Goal: Information Seeking & Learning: Learn about a topic

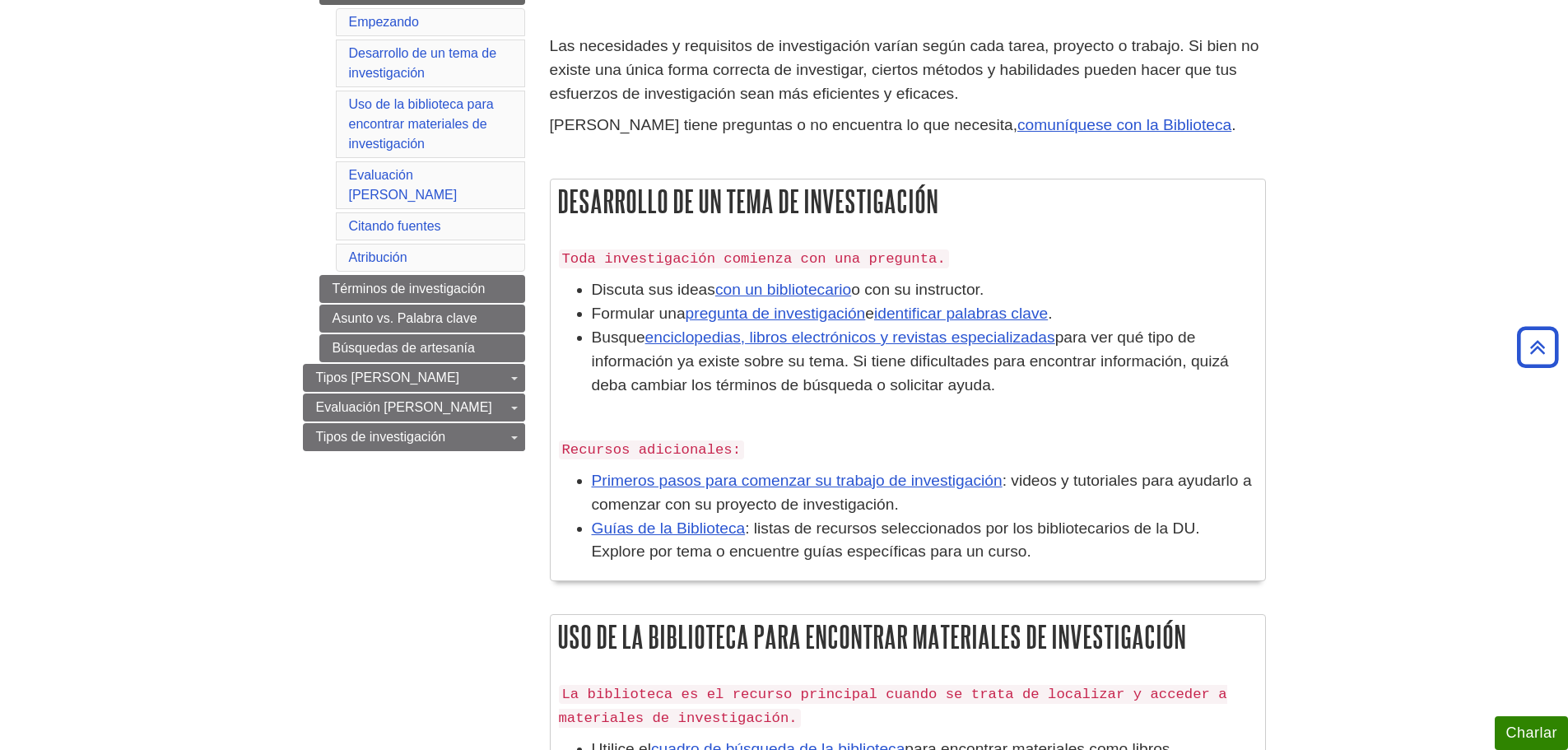
scroll to position [83, 0]
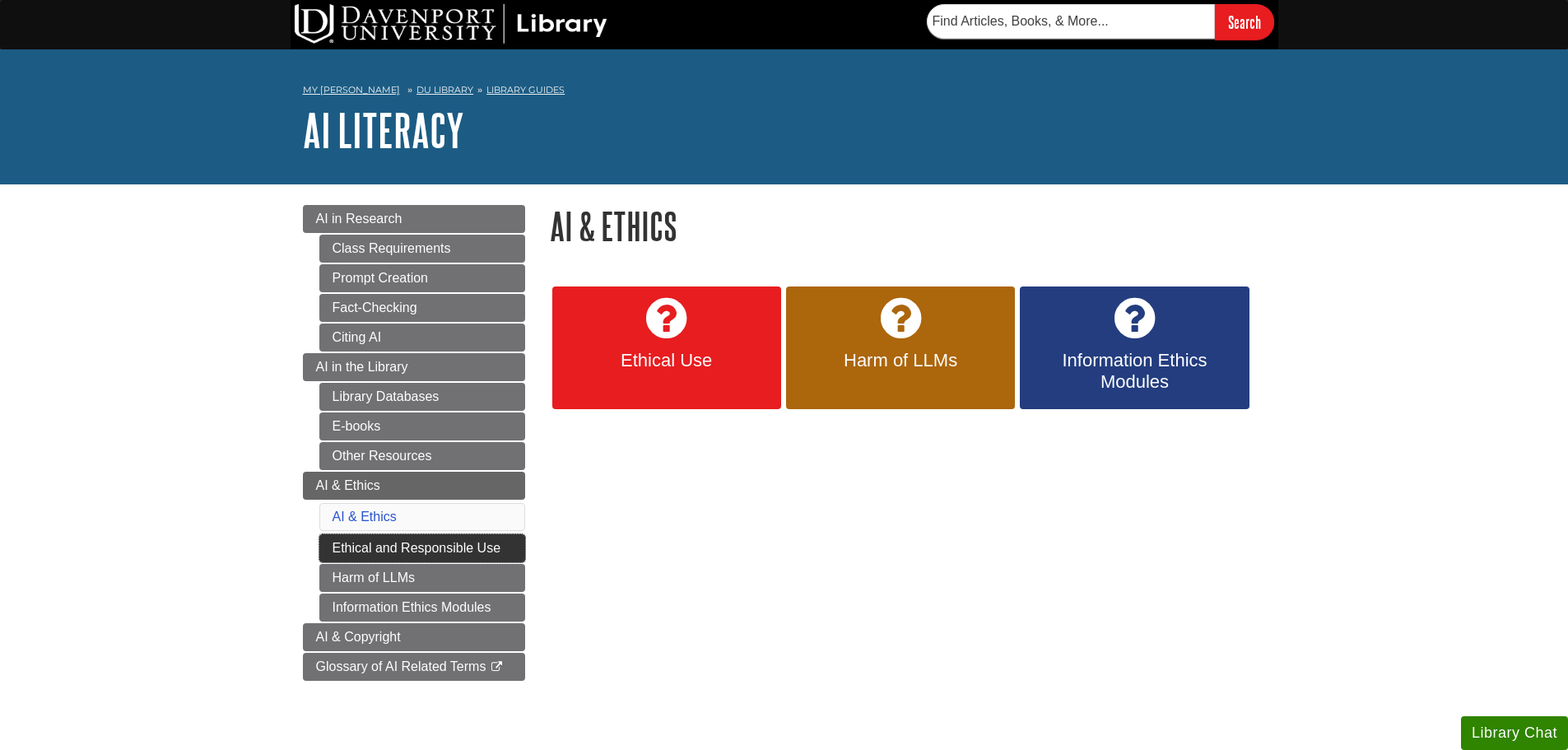
click at [479, 546] on link "Ethical and Responsible Use" at bounding box center [422, 548] width 206 height 28
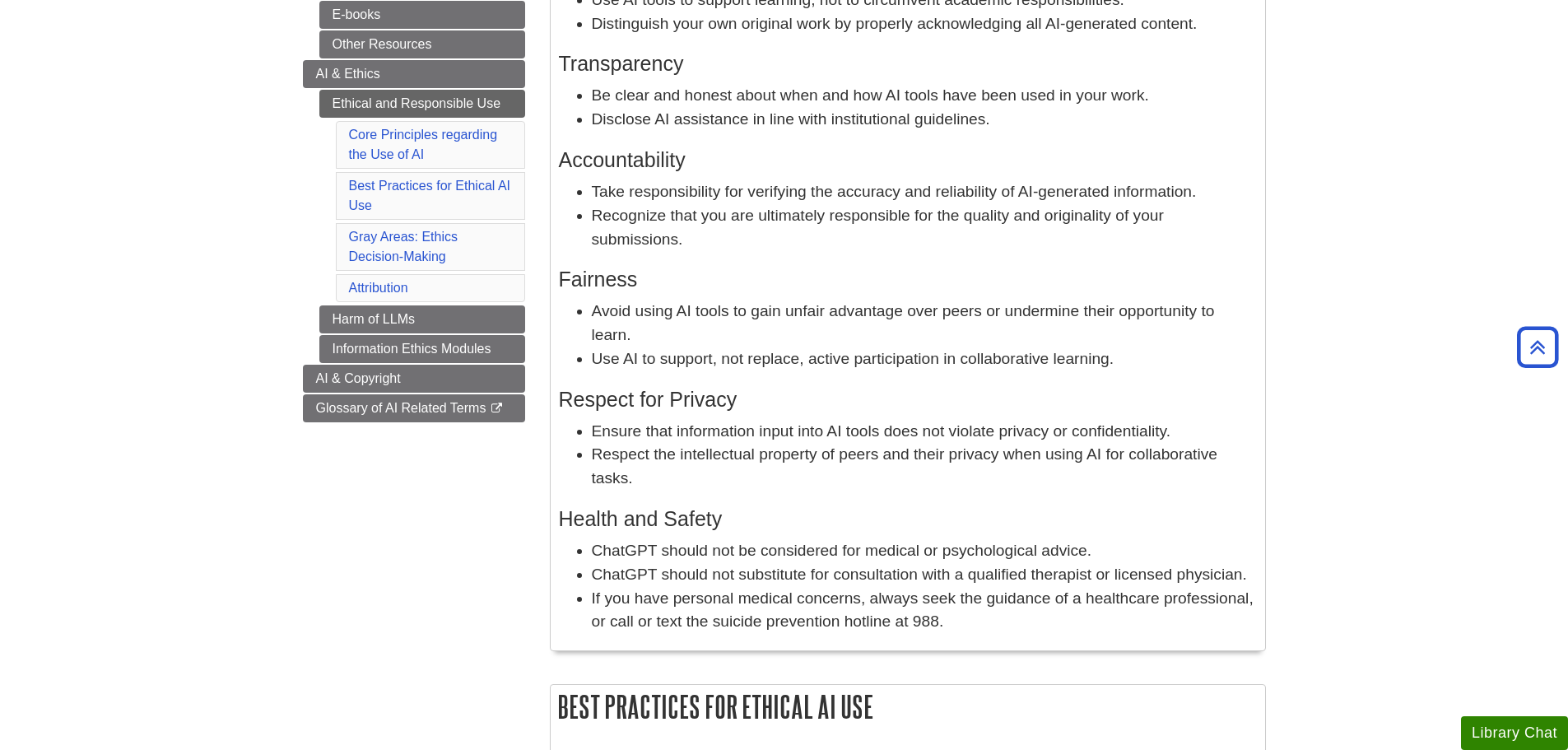
scroll to position [576, 0]
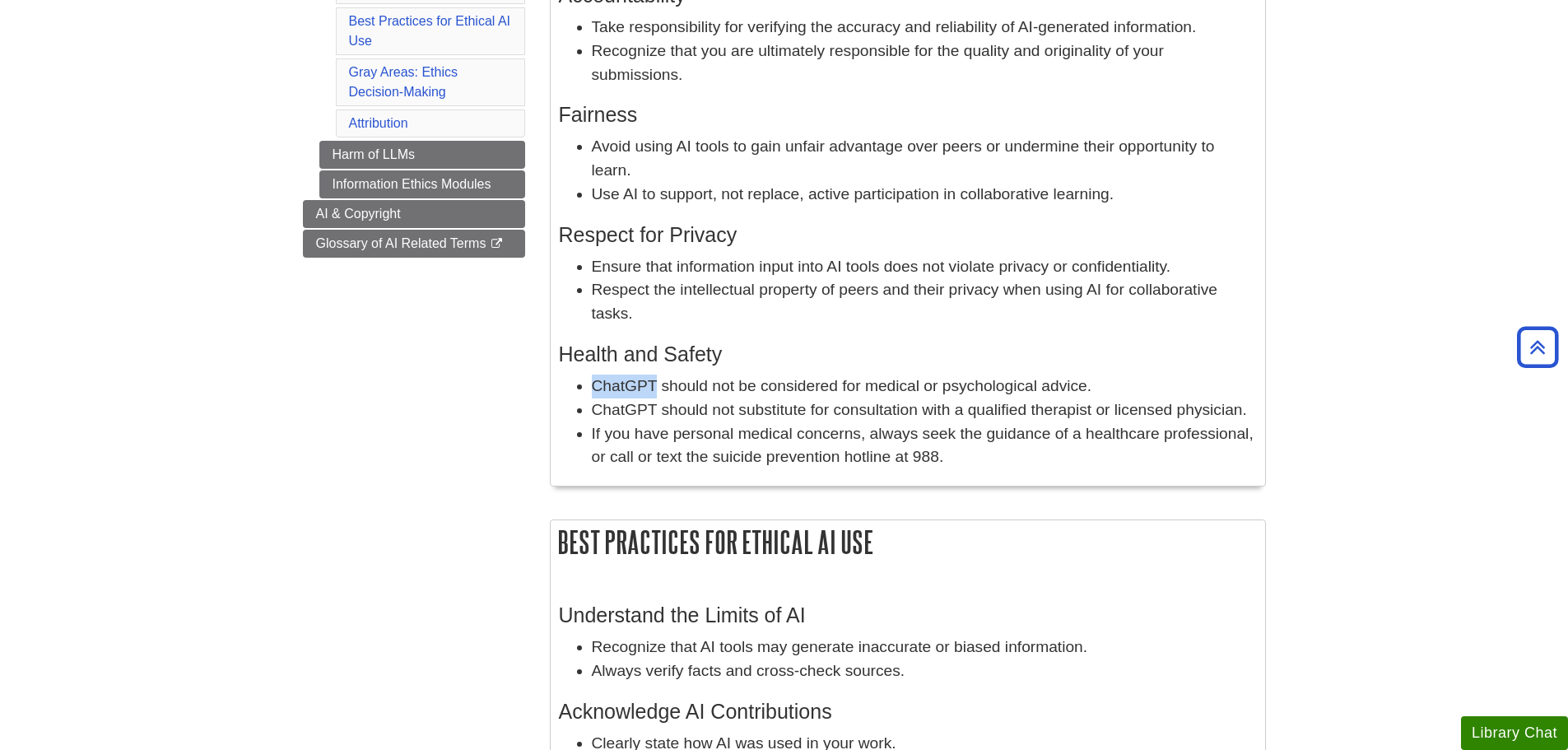
drag, startPoint x: 592, startPoint y: 383, endPoint x: 657, endPoint y: 386, distance: 65.1
click at [657, 386] on li "ChatGPT should not be considered for medical or psychological advice." at bounding box center [924, 386] width 665 height 24
click at [932, 352] on h3 "Health and Safety" at bounding box center [908, 354] width 698 height 24
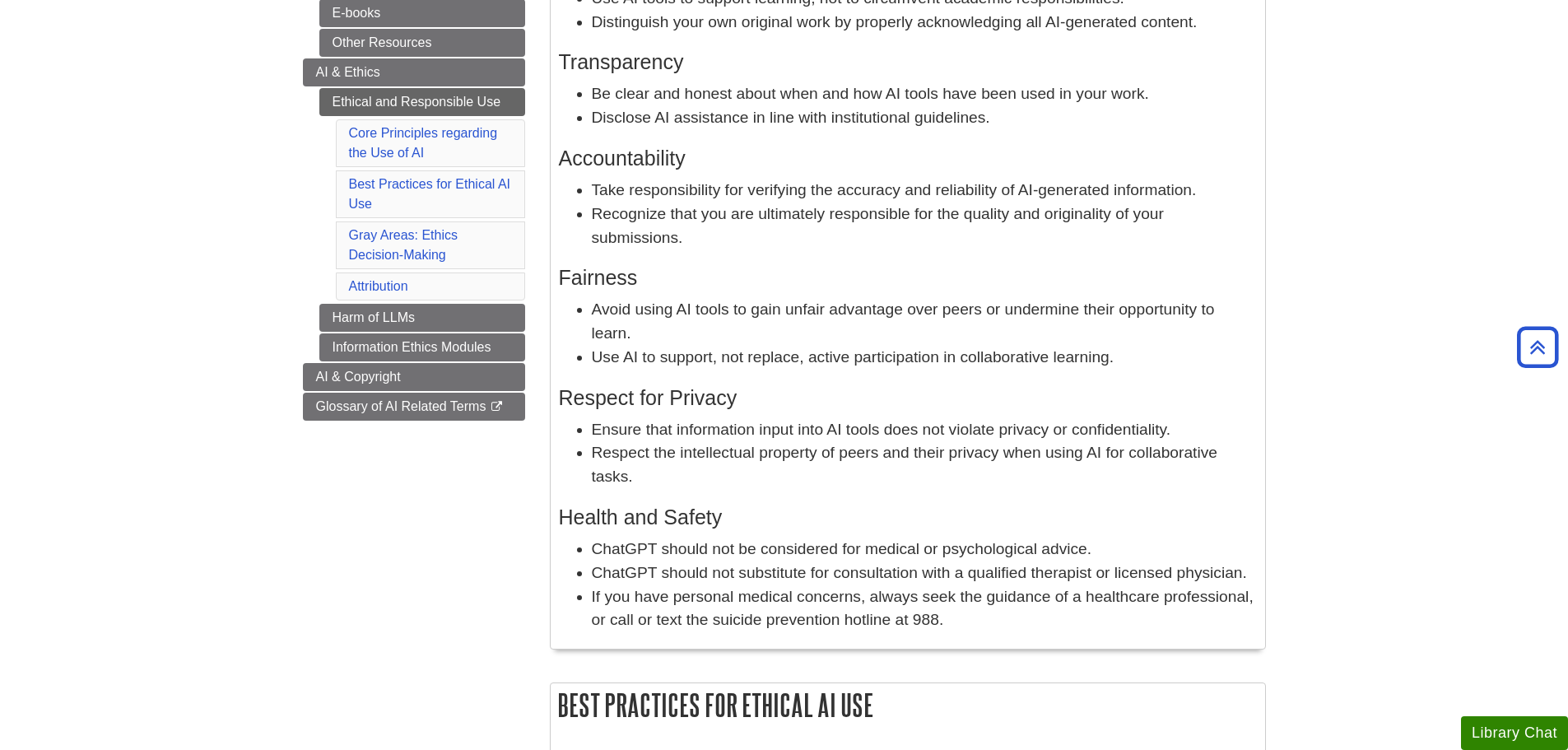
scroll to position [412, 0]
click at [512, 309] on link "Harm of LLMs" at bounding box center [422, 319] width 206 height 28
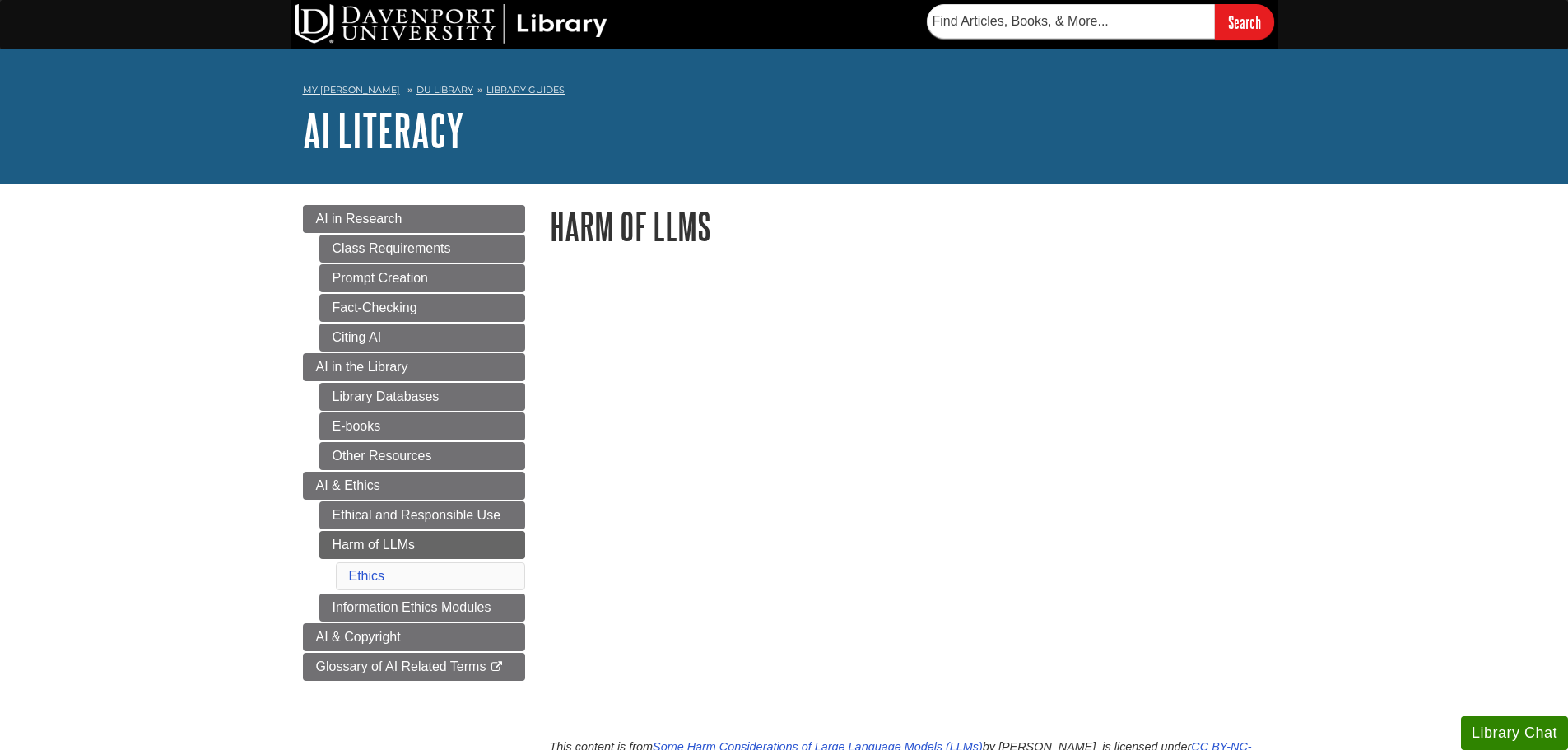
click at [1363, 300] on body "Skip to Main Content Search My Davenport DU Library Library Guides AI Literacy …" at bounding box center [784, 625] width 1568 height 1251
click at [332, 615] on link "Information Ethics Modules" at bounding box center [422, 608] width 206 height 28
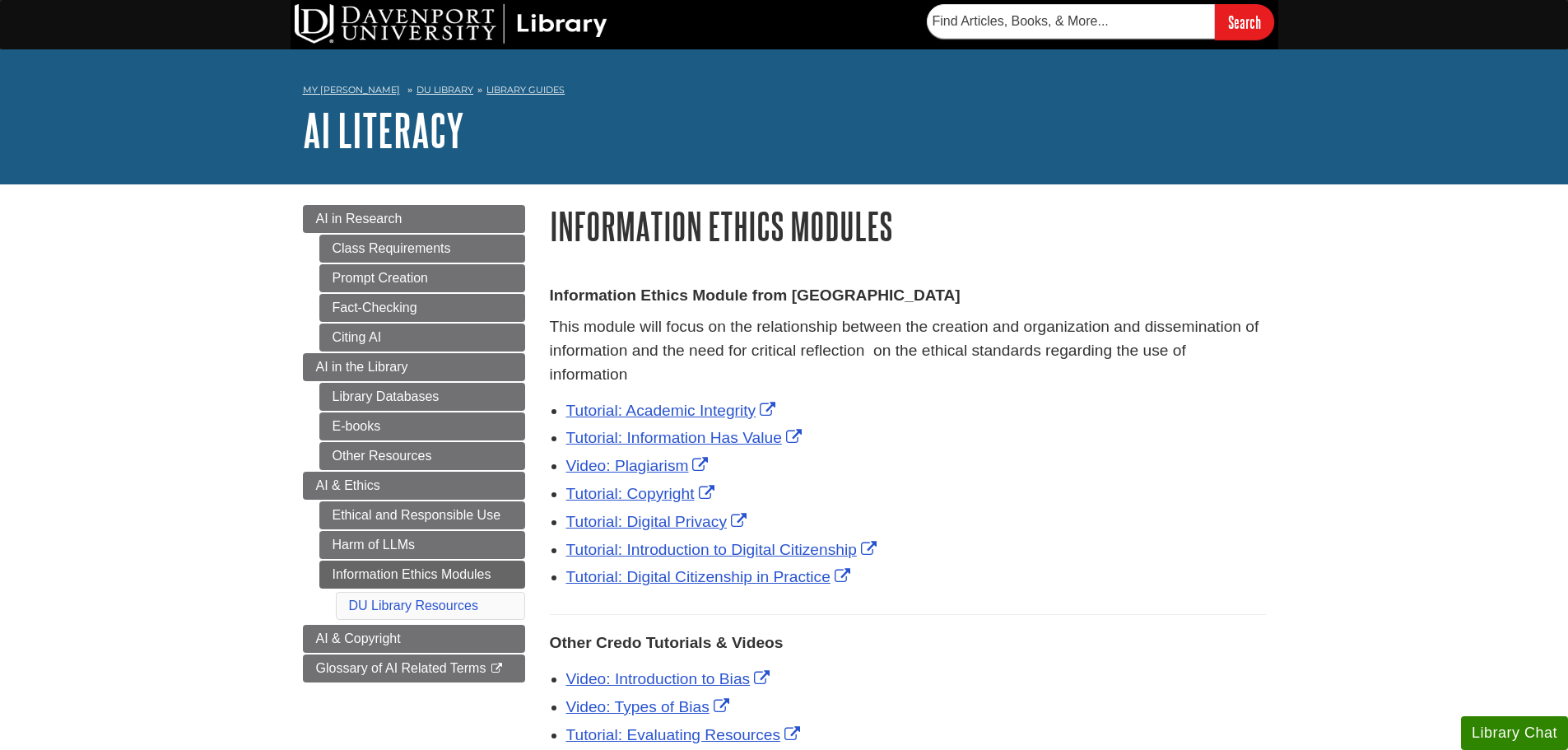
scroll to position [83, 0]
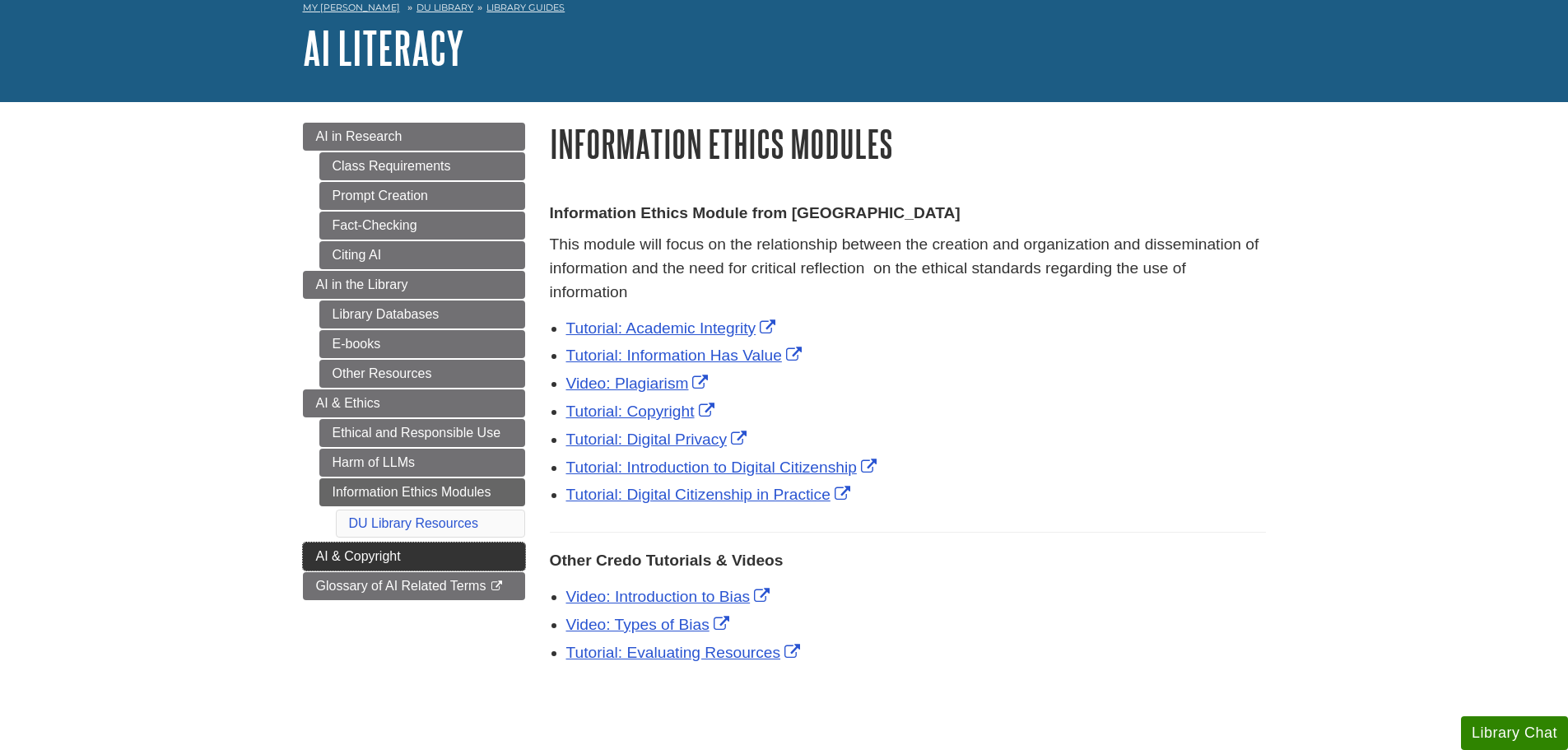
click at [306, 552] on link "AI & Copyright" at bounding box center [413, 557] width 222 height 28
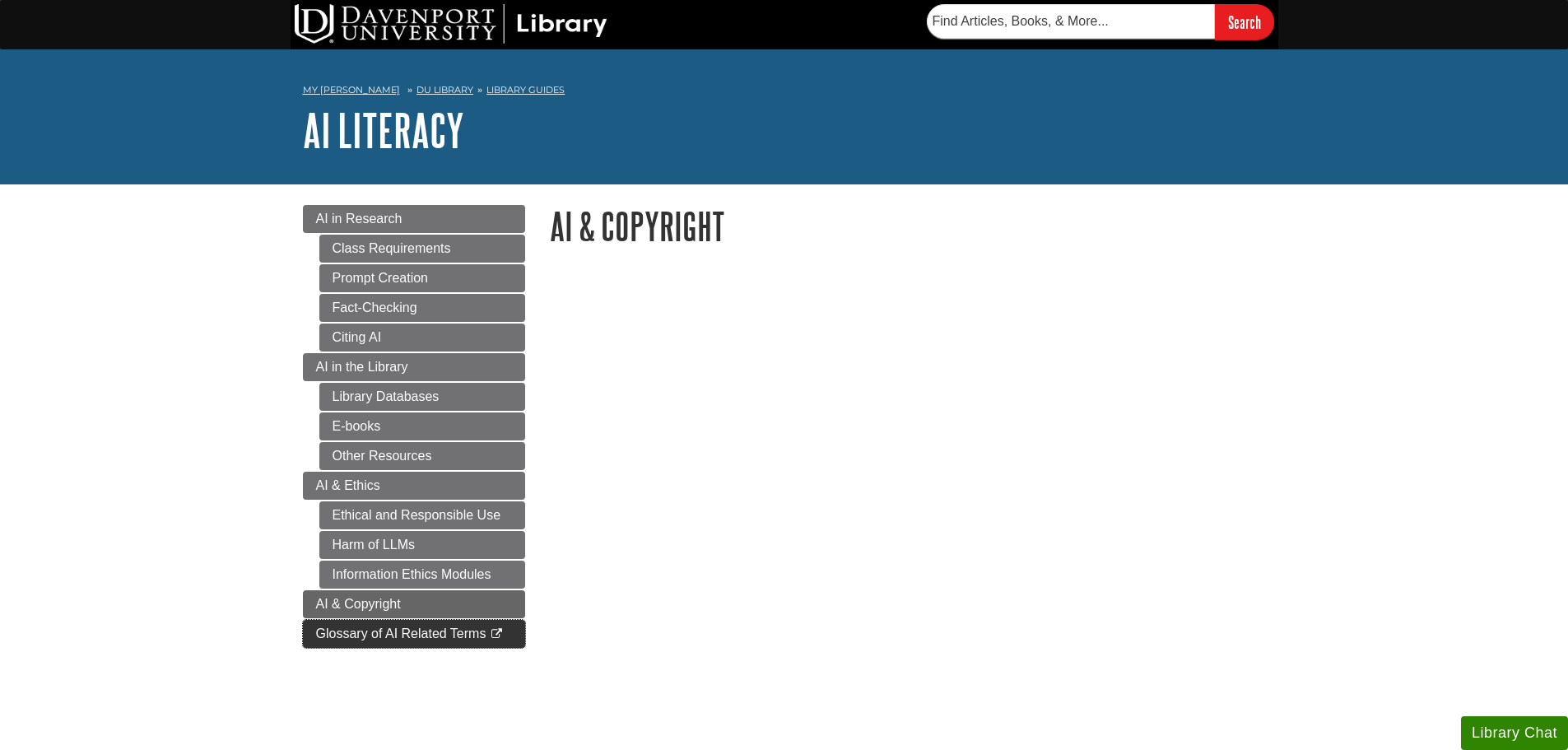
click at [321, 628] on span "Glossary of AI Related Terms" at bounding box center [401, 633] width 170 height 14
click at [1287, 331] on body "Skip to Main Content Search My [PERSON_NAME] DU Library Library Guides AI Liter…" at bounding box center [784, 562] width 1568 height 1125
